Goal: Task Accomplishment & Management: Manage account settings

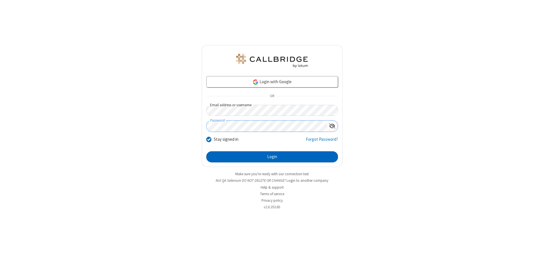
click at [272, 156] on button "Login" at bounding box center [272, 156] width 132 height 11
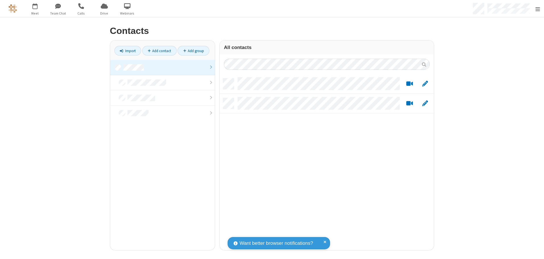
scroll to position [172, 210]
click at [160, 67] on link at bounding box center [162, 67] width 105 height 15
click at [157, 51] on link "Add contact" at bounding box center [159, 51] width 34 height 10
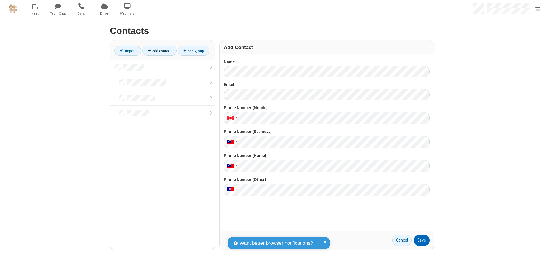
click at [419, 240] on button "Save" at bounding box center [422, 239] width 16 height 11
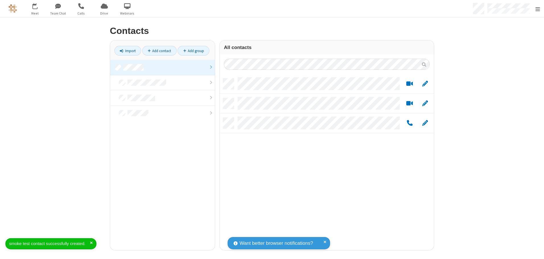
scroll to position [172, 210]
click at [157, 51] on link "Add contact" at bounding box center [159, 51] width 34 height 10
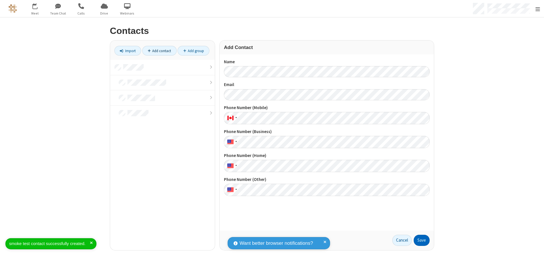
click at [419, 240] on button "Save" at bounding box center [422, 239] width 16 height 11
